Goal: Book appointment/travel/reservation

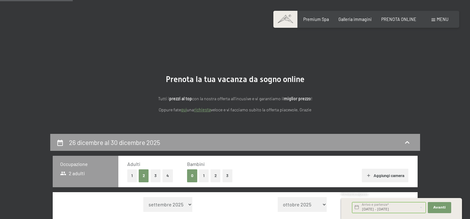
select select "[DATE]"
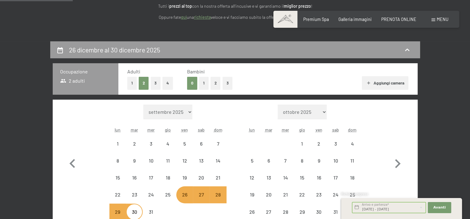
select select "[DATE]"
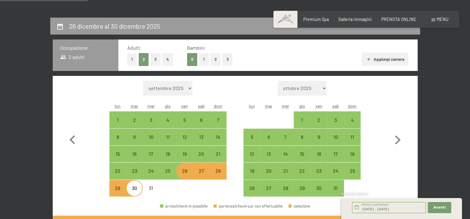
scroll to position [123, 0]
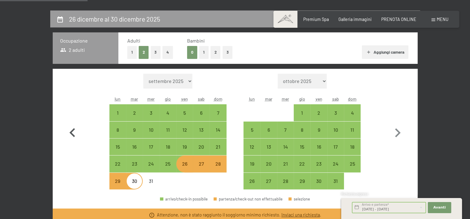
click at [71, 131] on icon "button" at bounding box center [72, 132] width 6 height 9
select select "[DATE]"
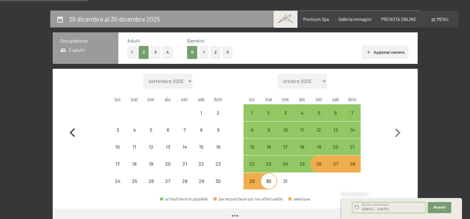
select select "[DATE]"
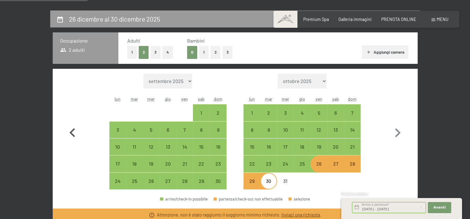
click at [72, 132] on icon "button" at bounding box center [72, 133] width 18 height 18
select select "[DATE]"
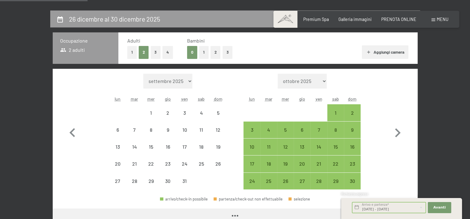
select select "[DATE]"
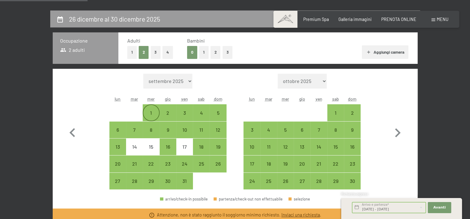
click at [150, 108] on div "1" at bounding box center [150, 112] width 15 height 15
select select "[DATE]"
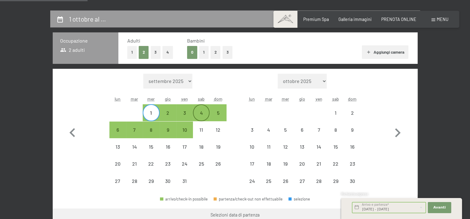
click at [200, 114] on div "4" at bounding box center [200, 117] width 15 height 15
select select "[DATE]"
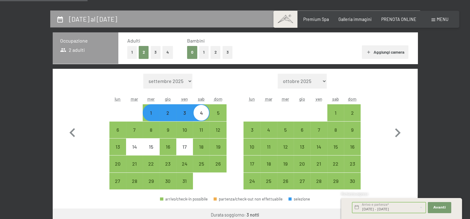
select select "[DATE]"
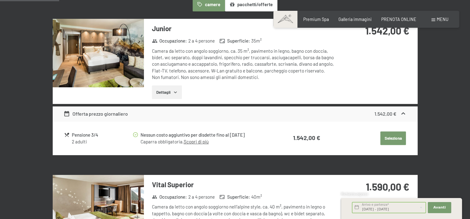
click at [397, 138] on button "Seleziona" at bounding box center [393, 138] width 26 height 14
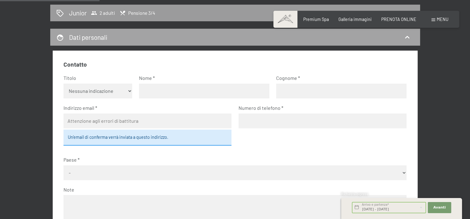
scroll to position [164, 0]
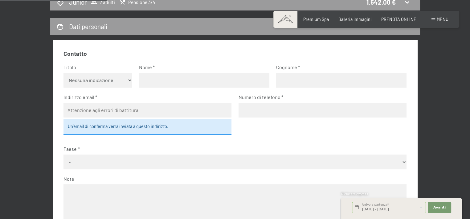
click at [129, 79] on select "Nessuna indicazione Sig.ra Sig." at bounding box center [97, 80] width 69 height 15
select select "m"
click at [63, 73] on select "Nessuna indicazione Sig.ra Sig." at bounding box center [97, 80] width 69 height 15
click at [172, 81] on input "text" at bounding box center [204, 80] width 130 height 15
type input "[PERSON_NAME]"
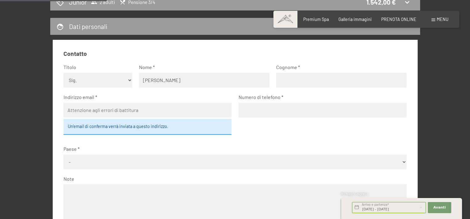
click at [286, 82] on input "text" at bounding box center [341, 80] width 130 height 15
type input "biliato"
click at [165, 115] on input "email" at bounding box center [147, 110] width 168 height 15
type input "[EMAIL_ADDRESS][DOMAIN_NAME]"
click at [298, 111] on input "tel" at bounding box center [322, 110] width 168 height 15
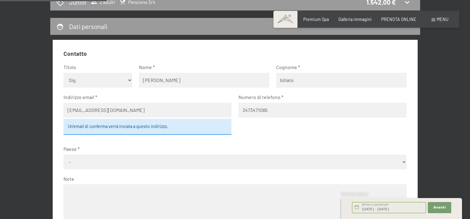
type input "3473471085"
click at [85, 163] on select "- [GEOGRAPHIC_DATA] [GEOGRAPHIC_DATA] [GEOGRAPHIC_DATA] [GEOGRAPHIC_DATA] [GEOG…" at bounding box center [234, 161] width 343 height 15
select select "ITA"
click at [63, 154] on select "- [GEOGRAPHIC_DATA] [GEOGRAPHIC_DATA] [GEOGRAPHIC_DATA] [GEOGRAPHIC_DATA] [GEOG…" at bounding box center [234, 161] width 343 height 15
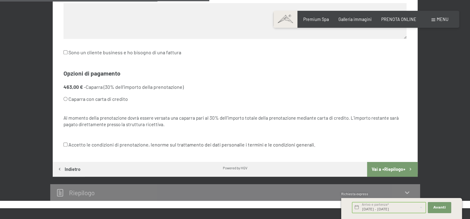
scroll to position [349, 0]
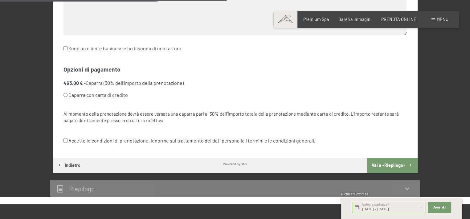
click at [66, 93] on input "Caparra con carta di credito" at bounding box center [65, 95] width 4 height 4
radio input "true"
click at [67, 141] on input "Accetto le condizioni di prenotazione, le norme sul trattamento dei dati person…" at bounding box center [65, 140] width 4 height 4
checkbox input "true"
click at [397, 164] on button "Vai a «Riepilogo»" at bounding box center [392, 165] width 50 height 15
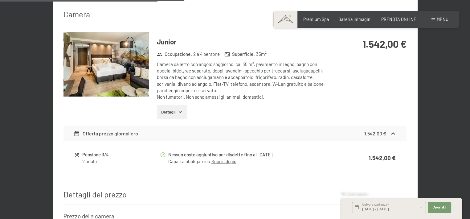
scroll to position [287, 0]
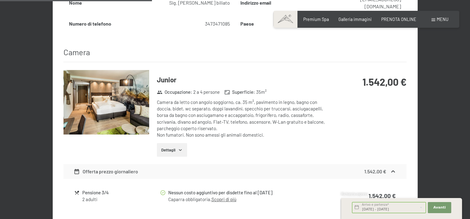
click at [181, 147] on icon "button" at bounding box center [180, 149] width 5 height 5
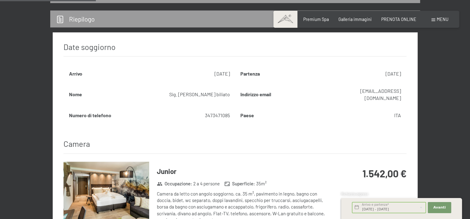
scroll to position [195, 0]
